Goal: Task Accomplishment & Management: Use online tool/utility

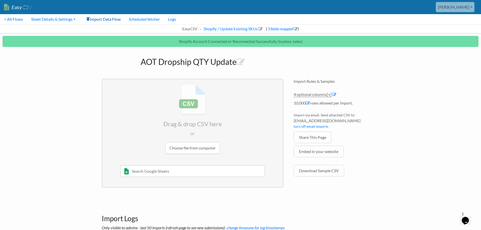
click at [103, 20] on link "Import Data Flow" at bounding box center [103, 19] width 43 height 10
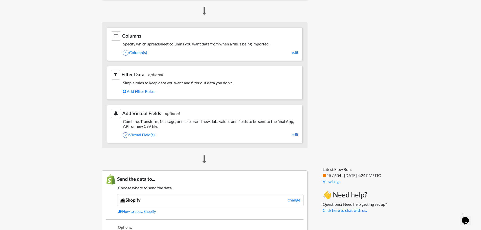
scroll to position [227, 0]
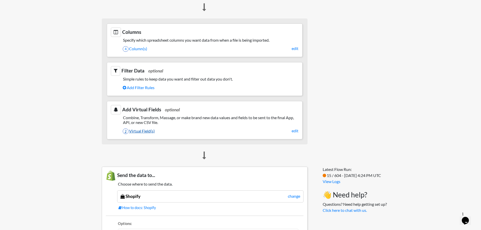
click at [146, 132] on link "2 Virtual Field(s)" at bounding box center [211, 131] width 176 height 9
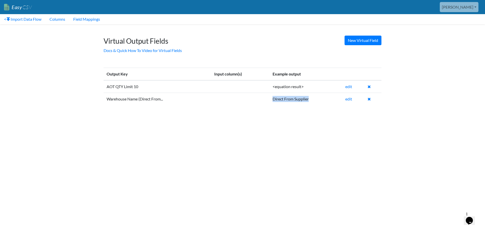
drag, startPoint x: 311, startPoint y: 98, endPoint x: 267, endPoint y: 102, distance: 43.5
click at [267, 102] on tr "Warehouse Name (Direct From... Direct From Supplier edit" at bounding box center [243, 99] width 278 height 12
click at [266, 114] on html "Easy CSV chris Toyboxtales All Flows All CSV Generators Business & Plan Info Ma…" at bounding box center [242, 57] width 485 height 114
click at [91, 18] on link "Field Mappings" at bounding box center [86, 19] width 35 height 10
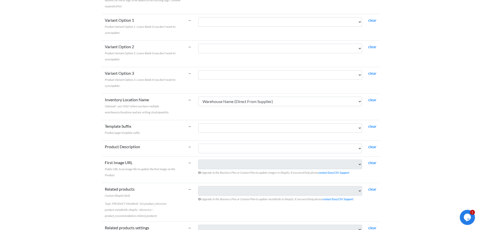
scroll to position [328, 0]
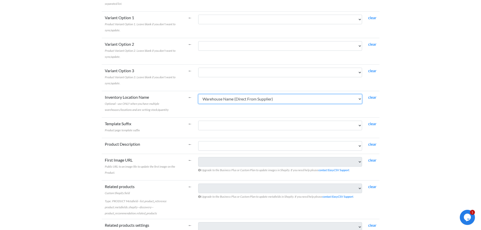
click at [245, 95] on select "SKU* Current Price (Website W/Sale ex GST R - if on promotion, promotion price …" at bounding box center [280, 99] width 164 height 10
click at [198, 94] on select "SKU* Current Price (Website W/Sale ex GST R - if on promotion, promotion price …" at bounding box center [280, 99] width 164 height 10
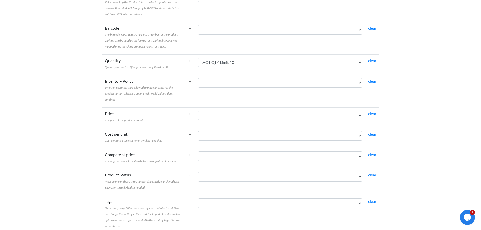
scroll to position [0, 0]
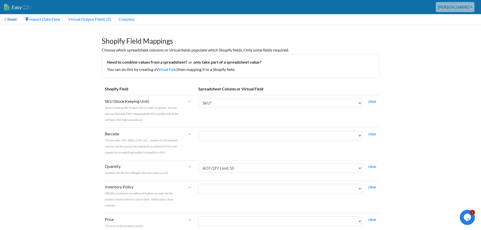
click at [16, 21] on link "< Sheet" at bounding box center [10, 19] width 21 height 10
